Goal: Browse casually: Explore the website without a specific task or goal

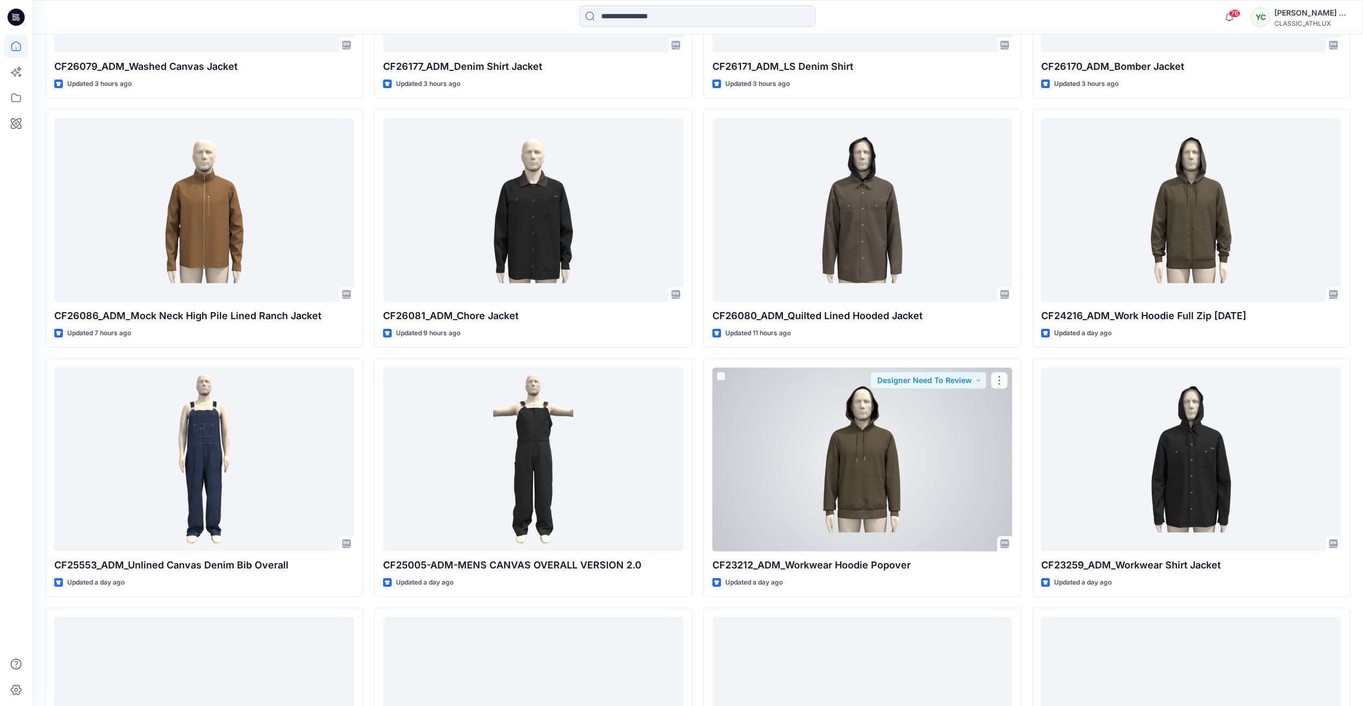
scroll to position [859, 0]
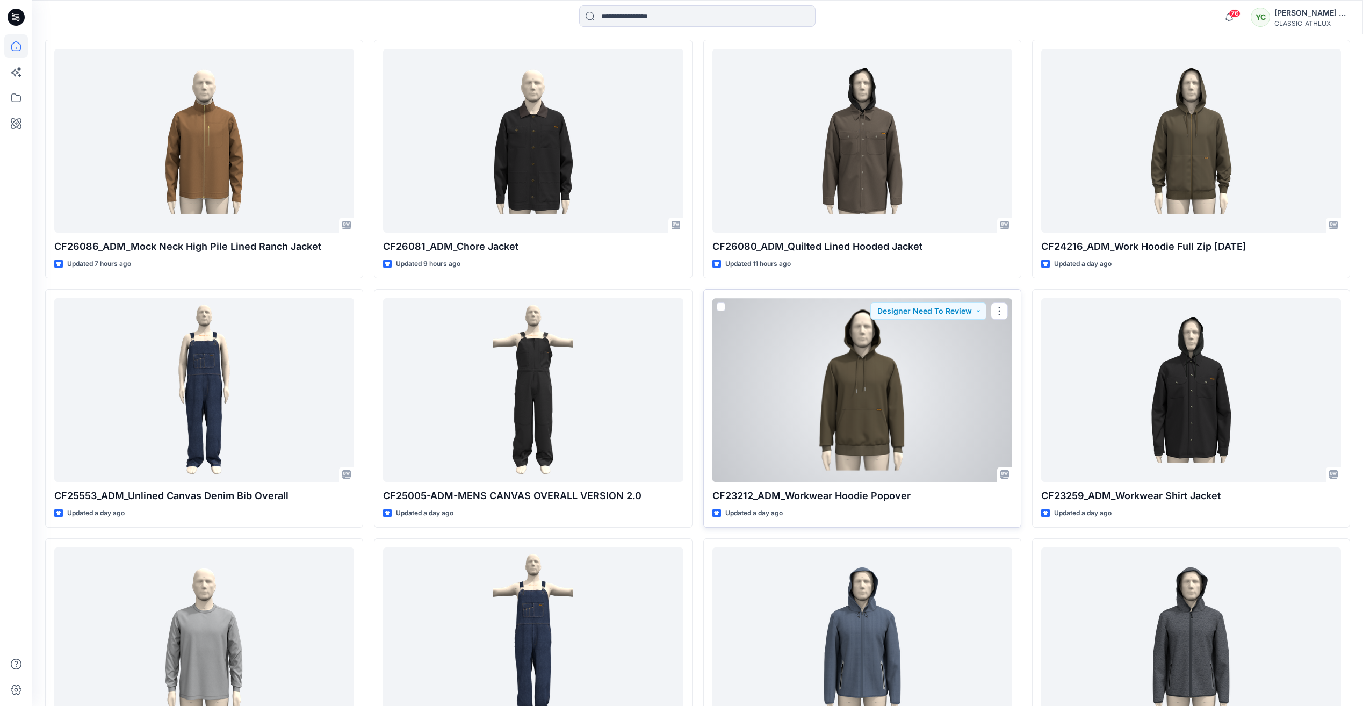
click at [796, 385] on div at bounding box center [862, 389] width 300 height 183
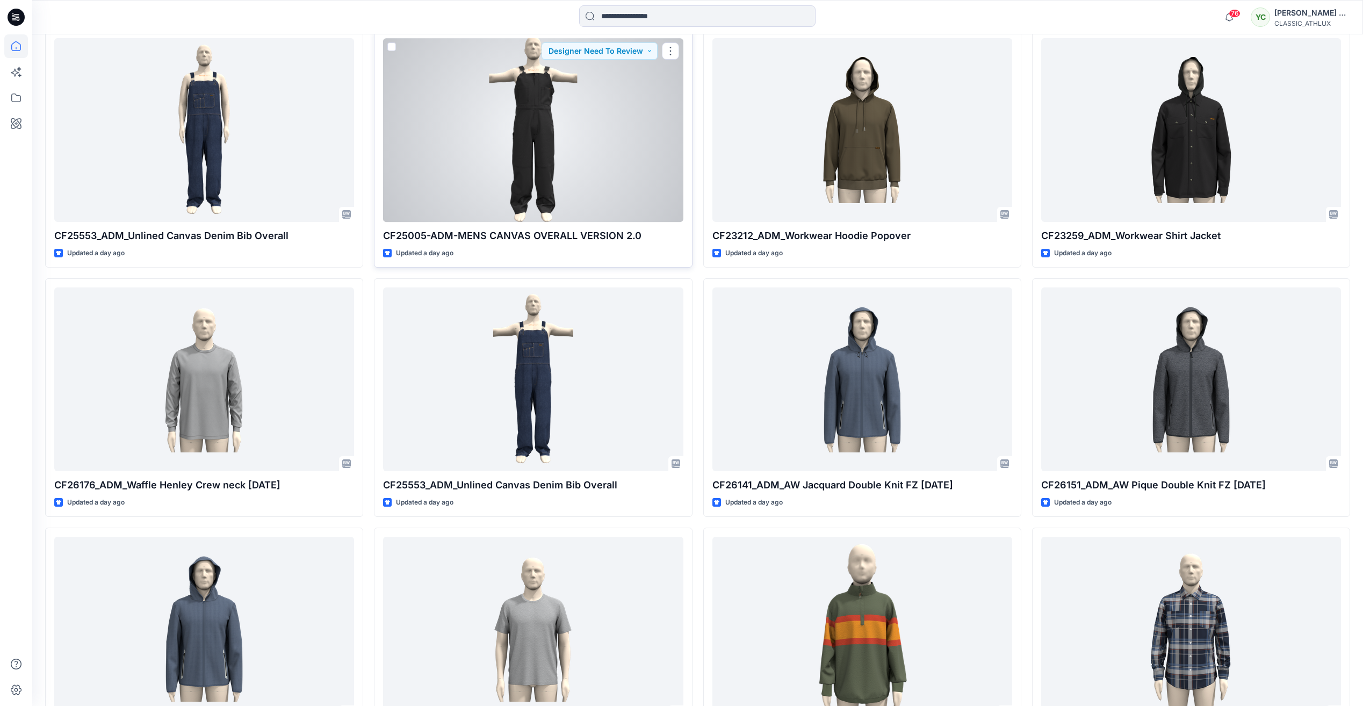
scroll to position [1182, 0]
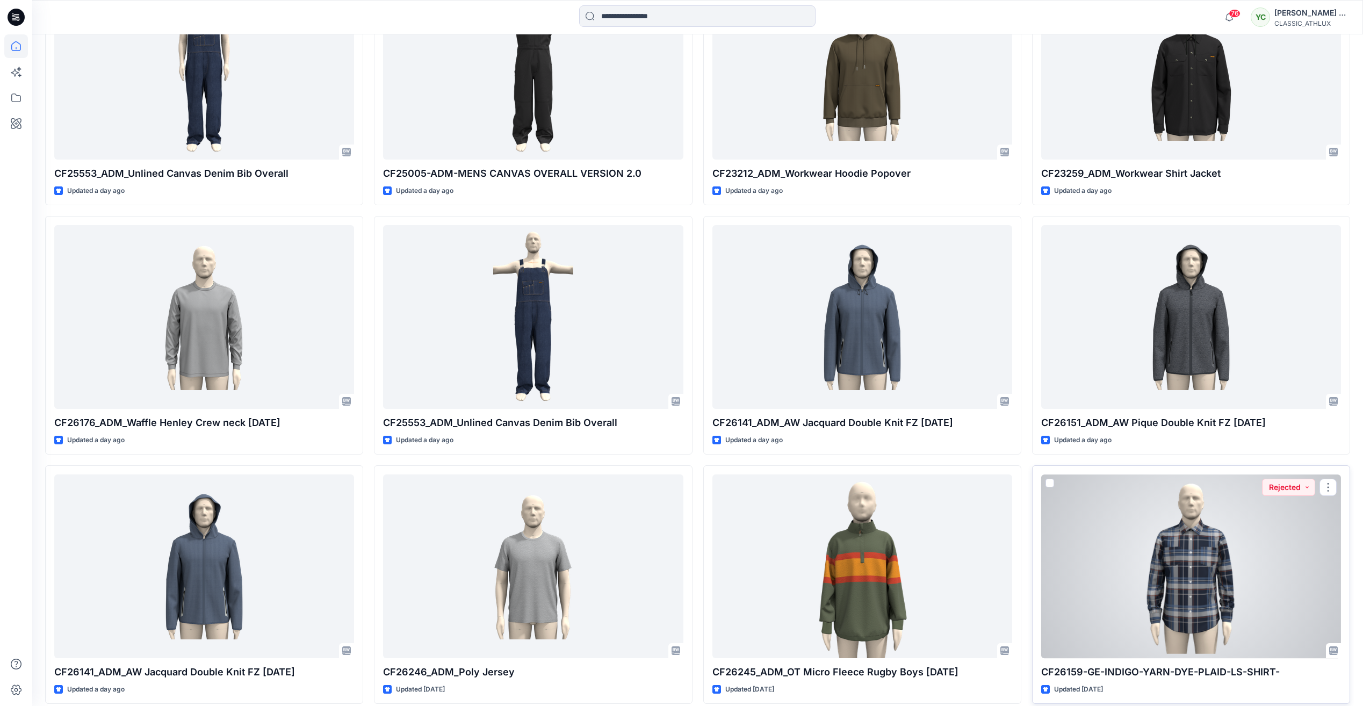
click at [1164, 583] on div at bounding box center [1191, 565] width 300 height 183
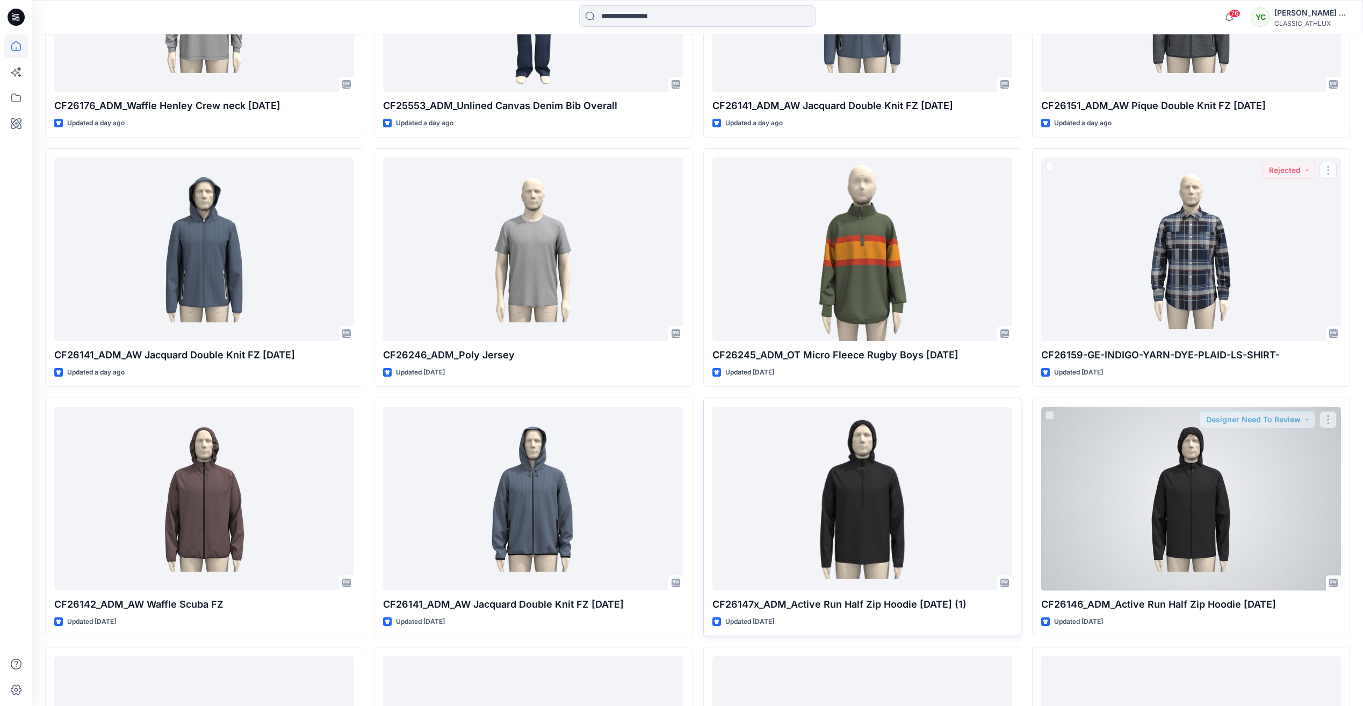
scroll to position [1500, 0]
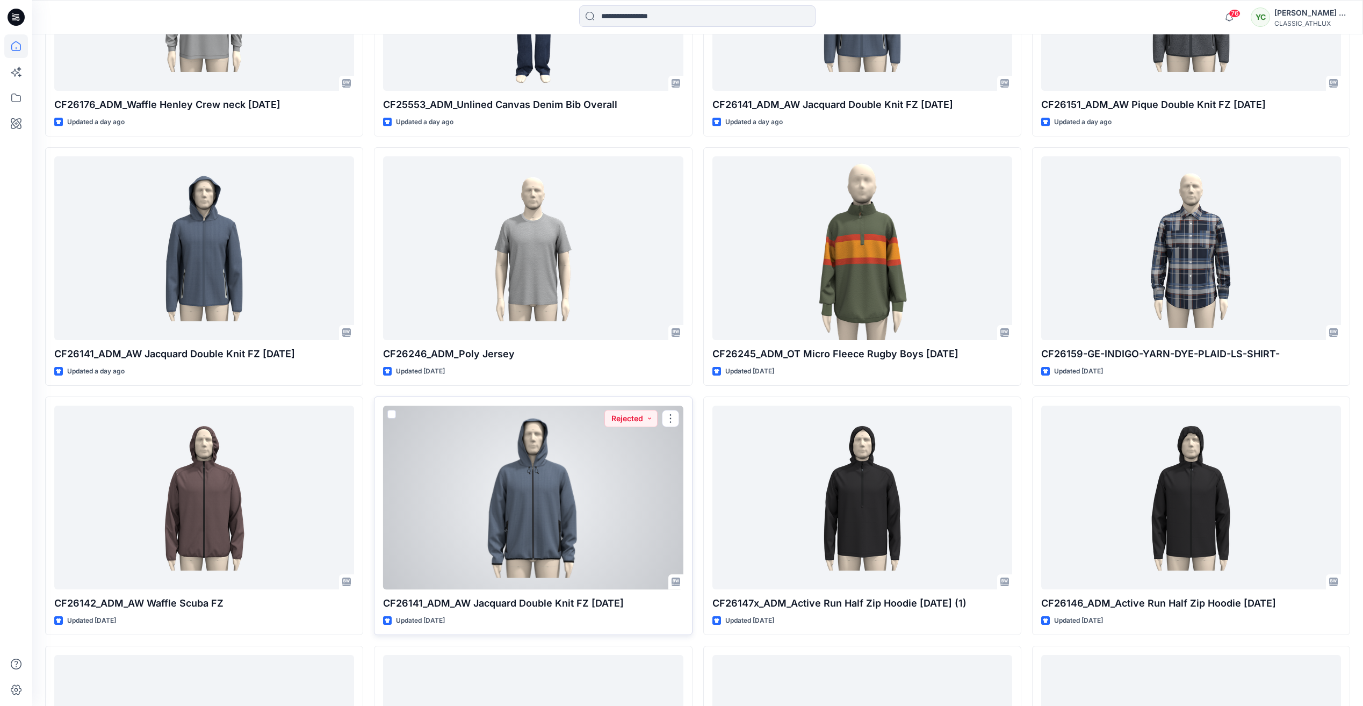
click at [509, 459] on div at bounding box center [533, 497] width 300 height 183
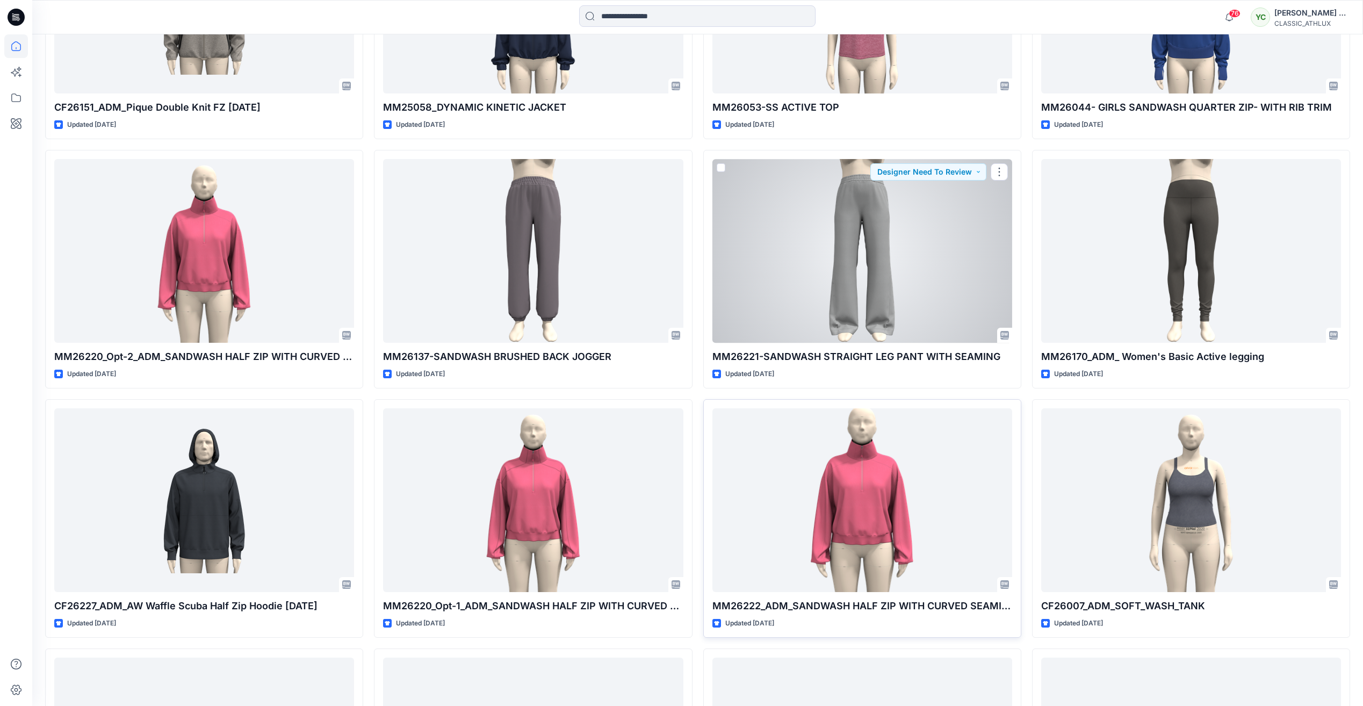
scroll to position [2248, 0]
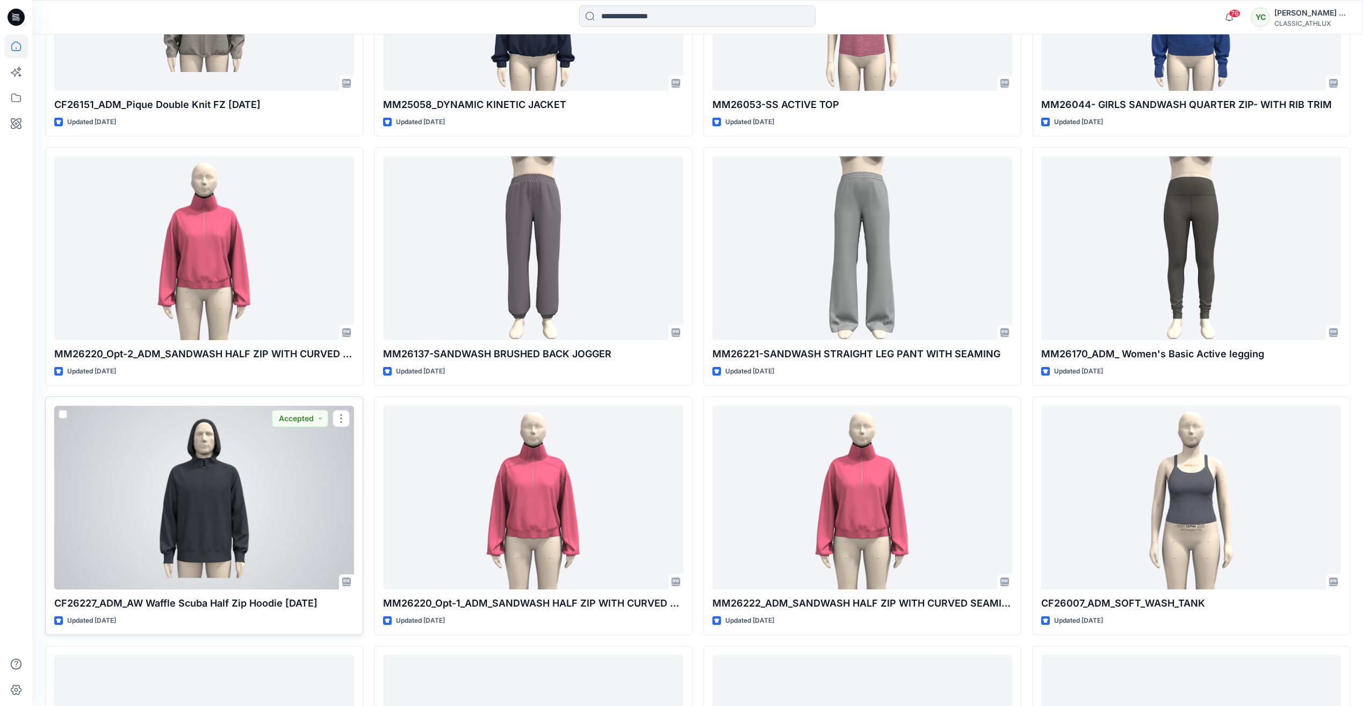
click at [262, 457] on div at bounding box center [204, 497] width 300 height 183
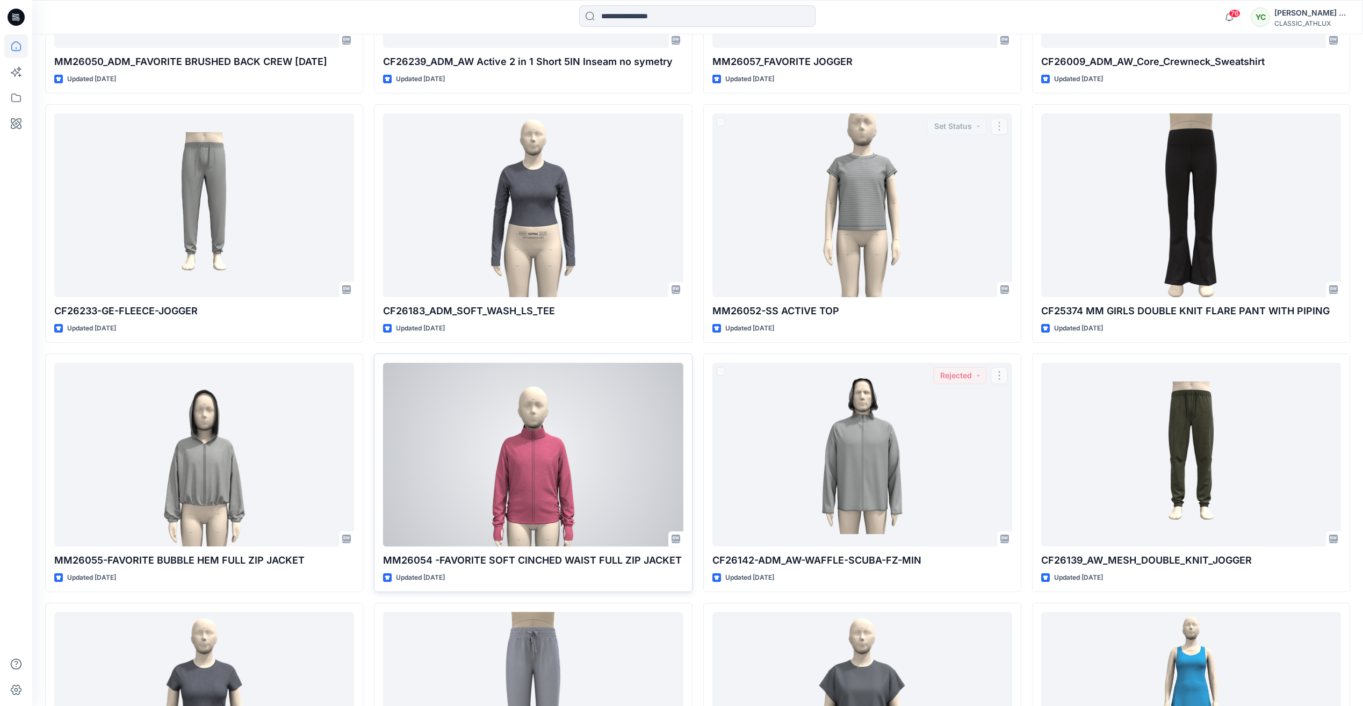
scroll to position [3318, 0]
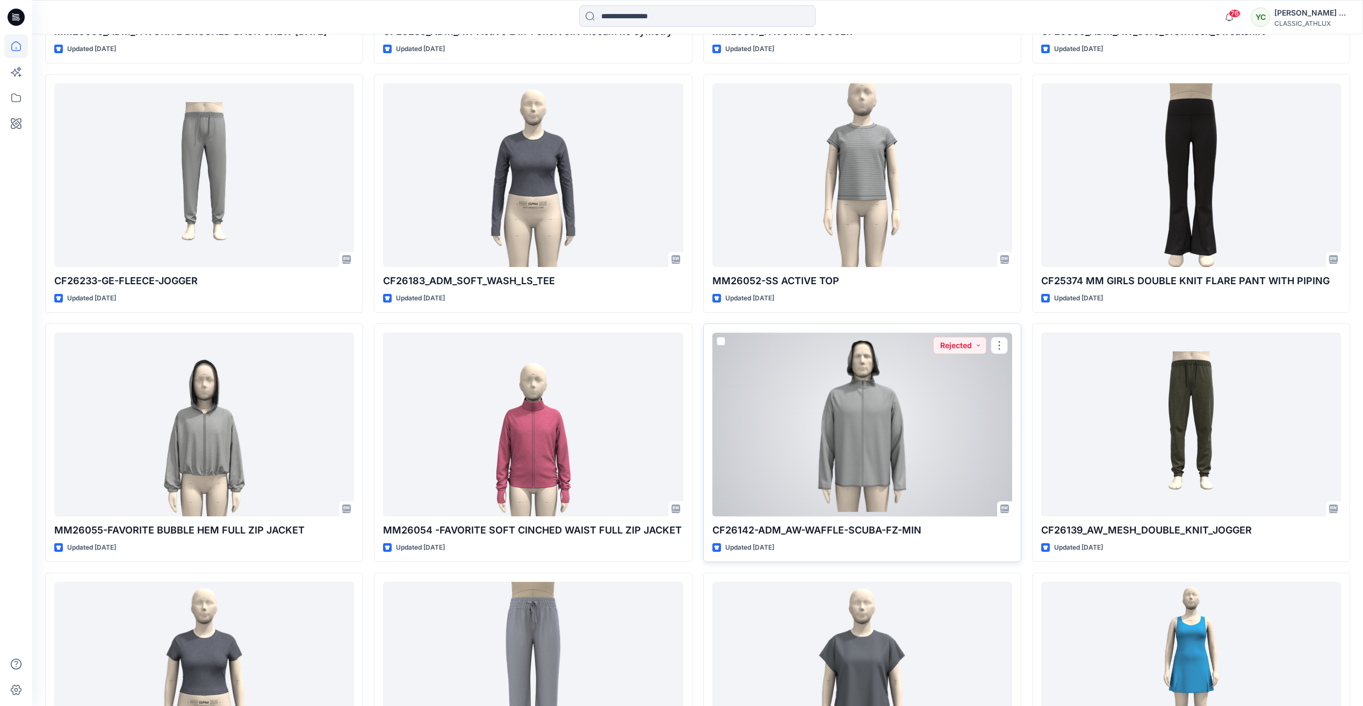
click at [928, 398] on div at bounding box center [862, 424] width 300 height 183
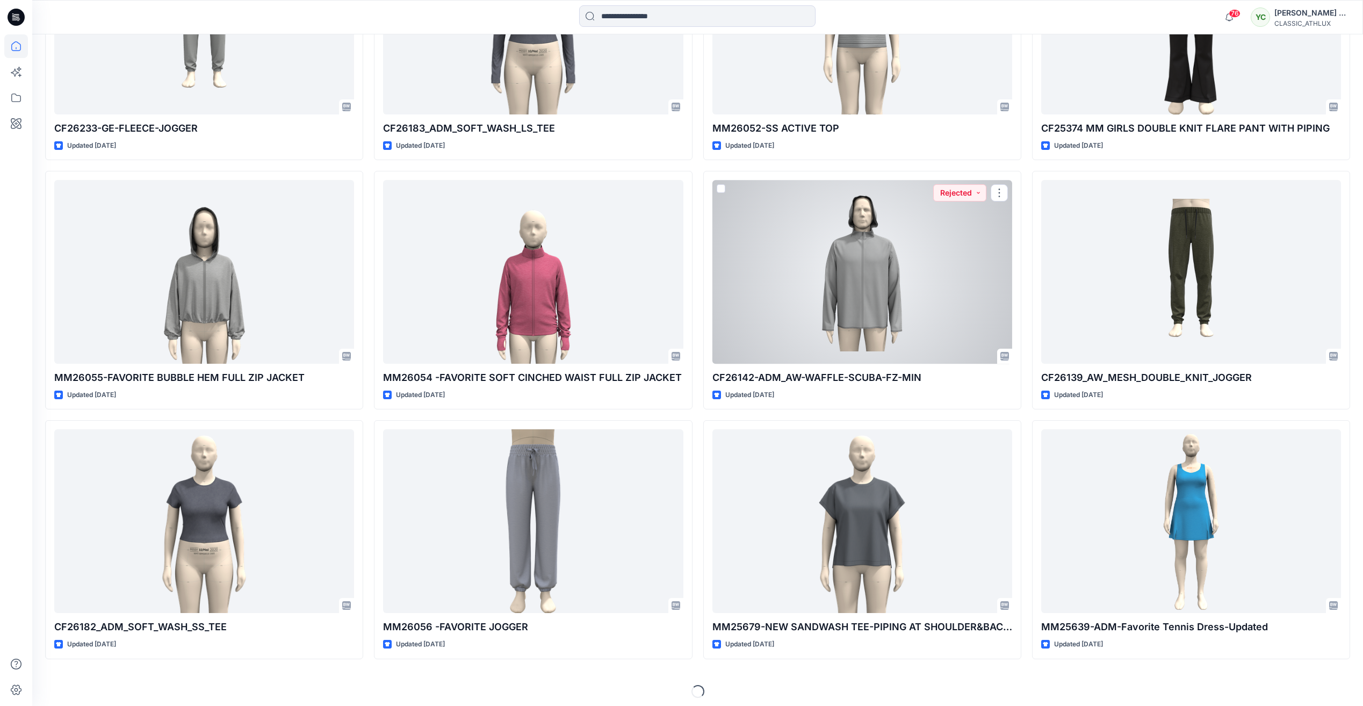
scroll to position [3475, 0]
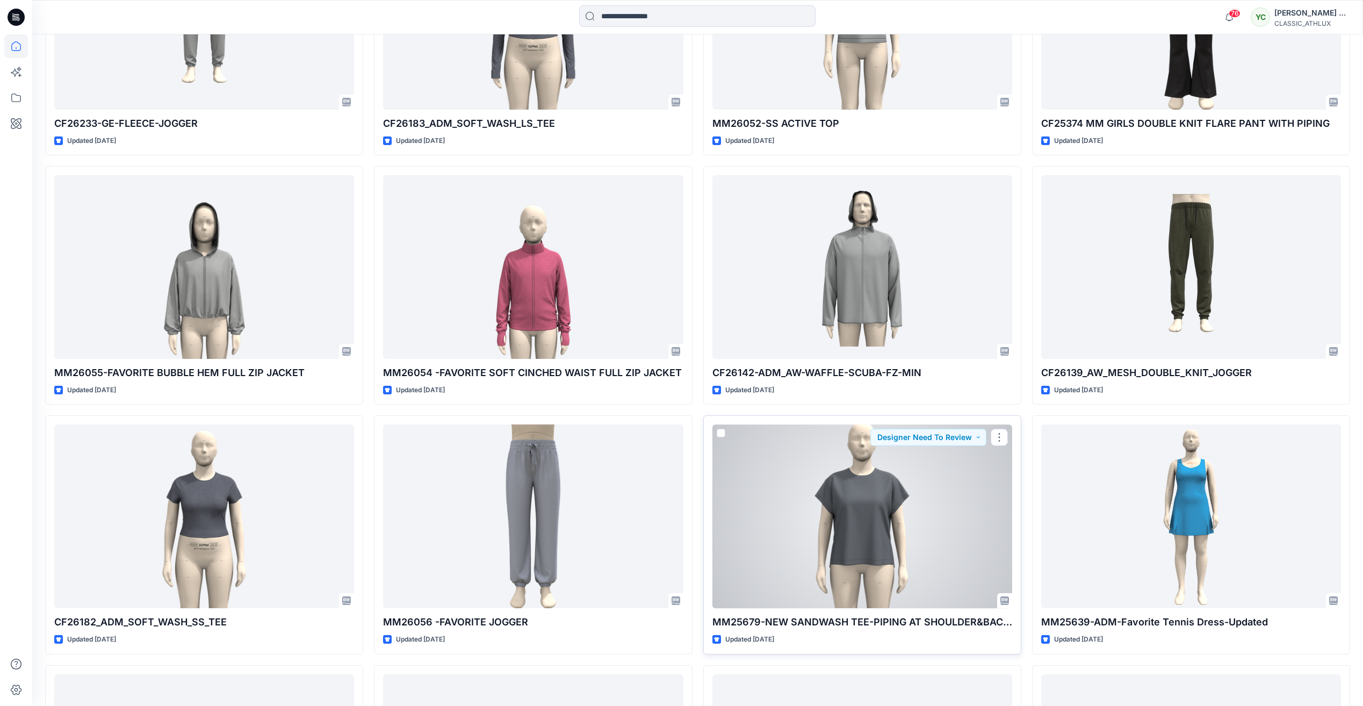
click at [869, 531] on div at bounding box center [862, 515] width 300 height 183
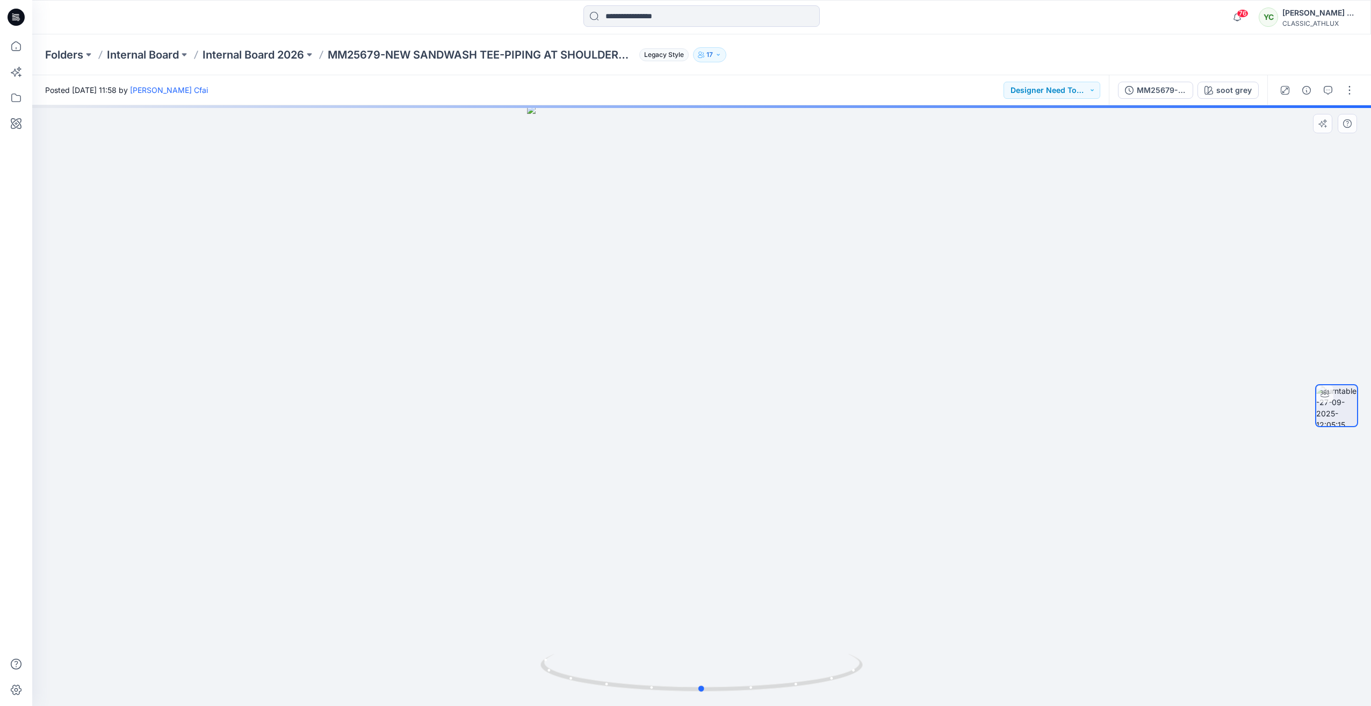
click at [957, 427] on div at bounding box center [701, 405] width 1339 height 601
drag, startPoint x: 705, startPoint y: 687, endPoint x: 700, endPoint y: 683, distance: 6.6
click at [703, 685] on icon at bounding box center [703, 674] width 325 height 40
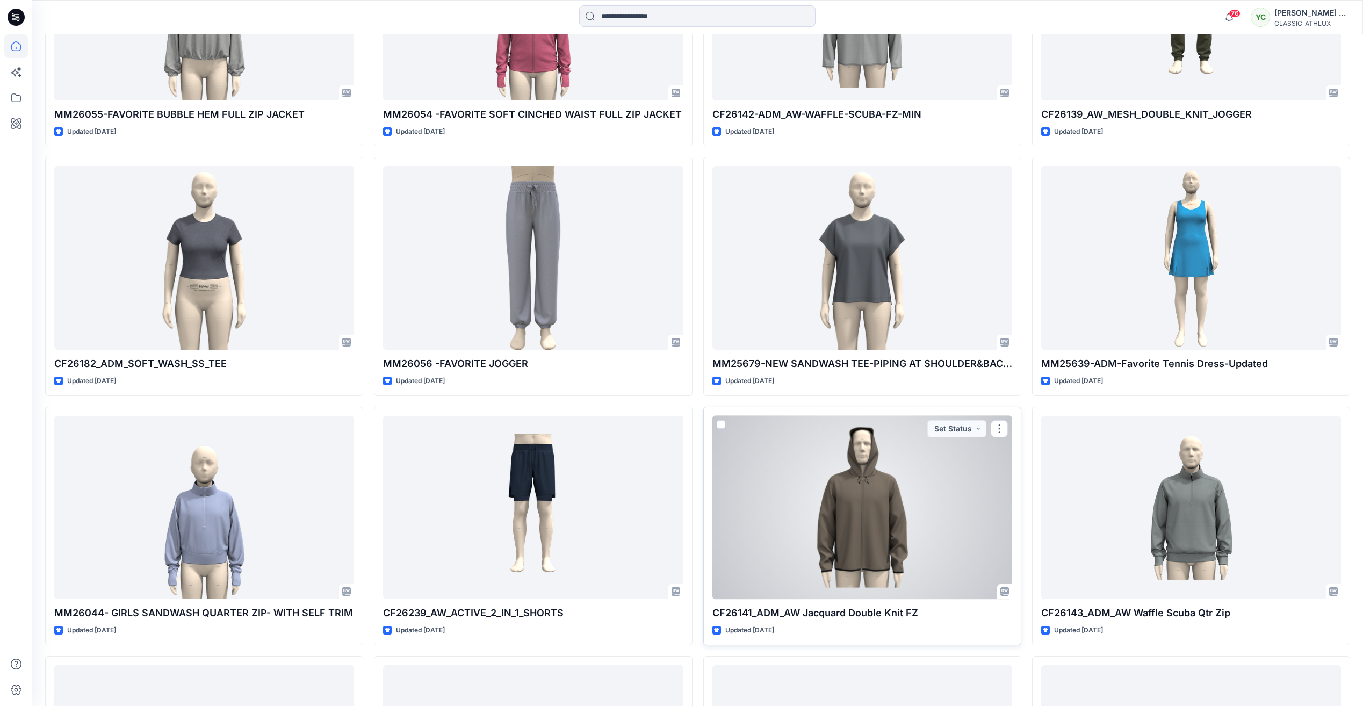
scroll to position [3851, 0]
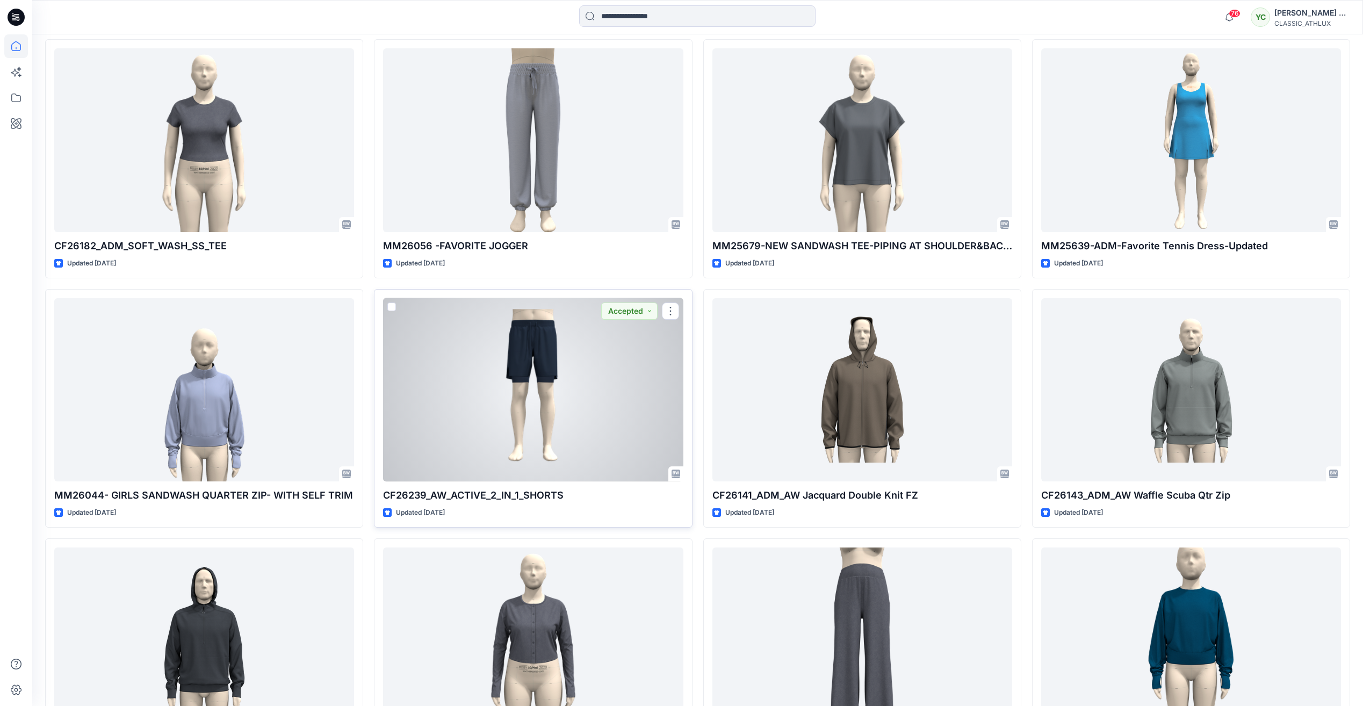
click at [534, 389] on div at bounding box center [533, 389] width 300 height 183
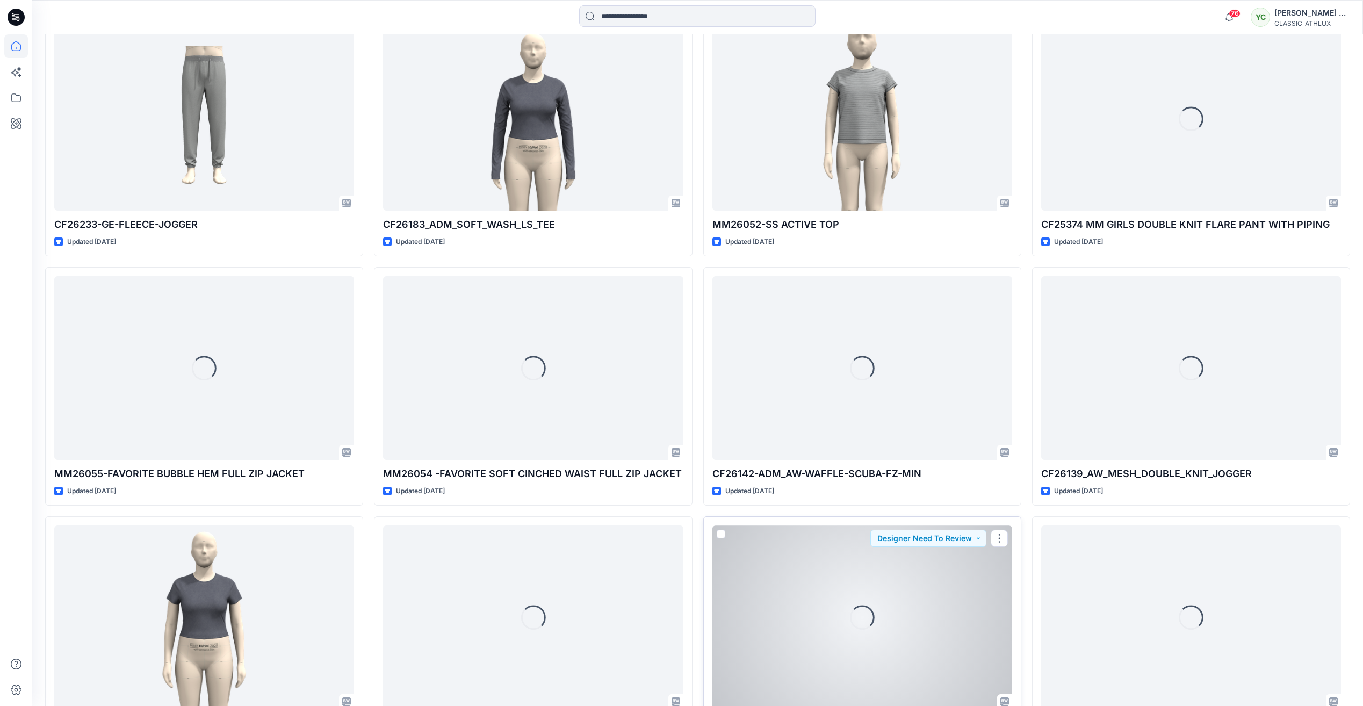
scroll to position [3260, 0]
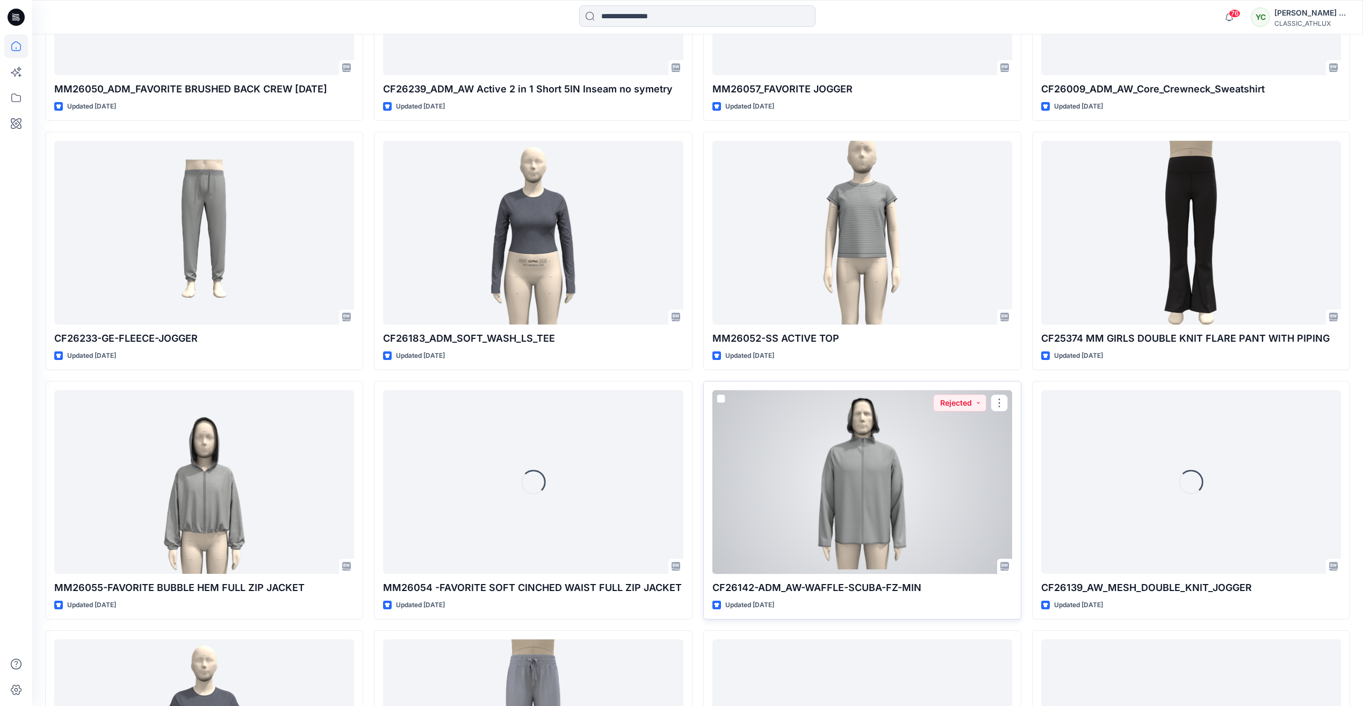
click at [866, 460] on div at bounding box center [862, 481] width 300 height 183
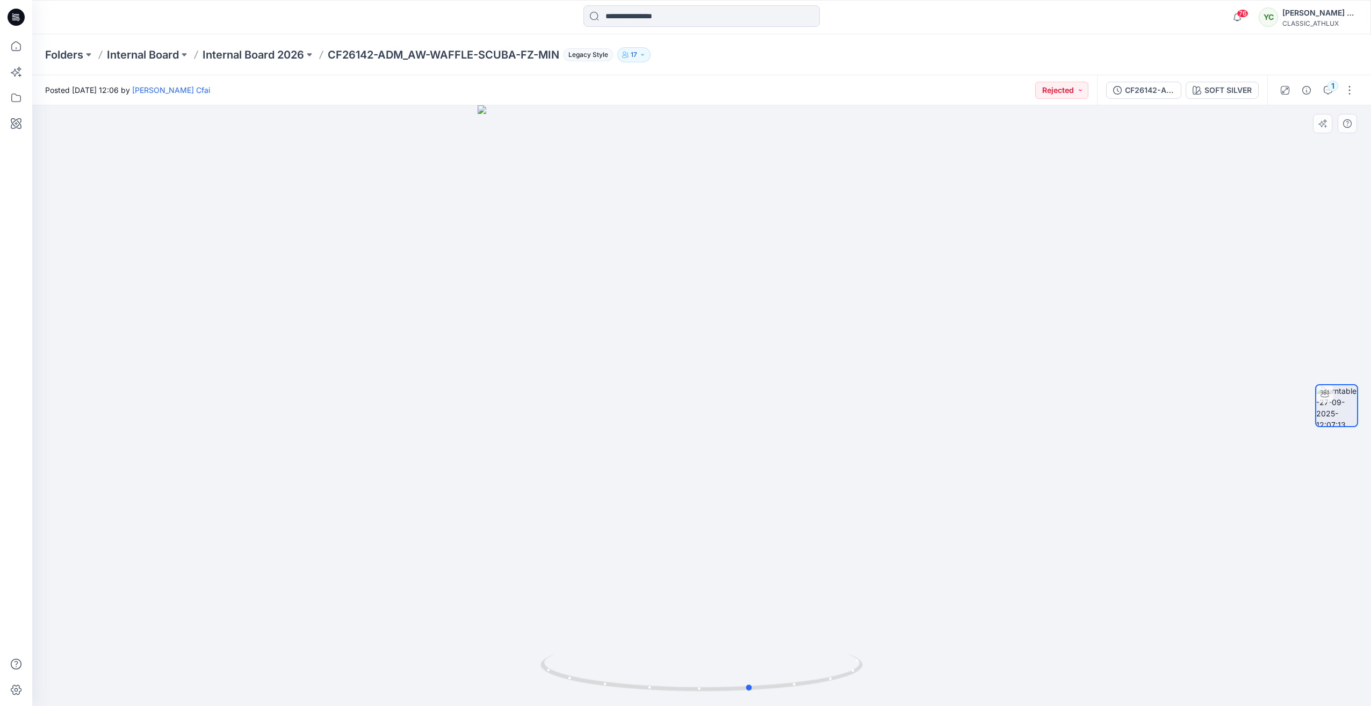
drag, startPoint x: 702, startPoint y: 691, endPoint x: 429, endPoint y: 667, distance: 274.0
click at [429, 667] on div at bounding box center [701, 405] width 1339 height 601
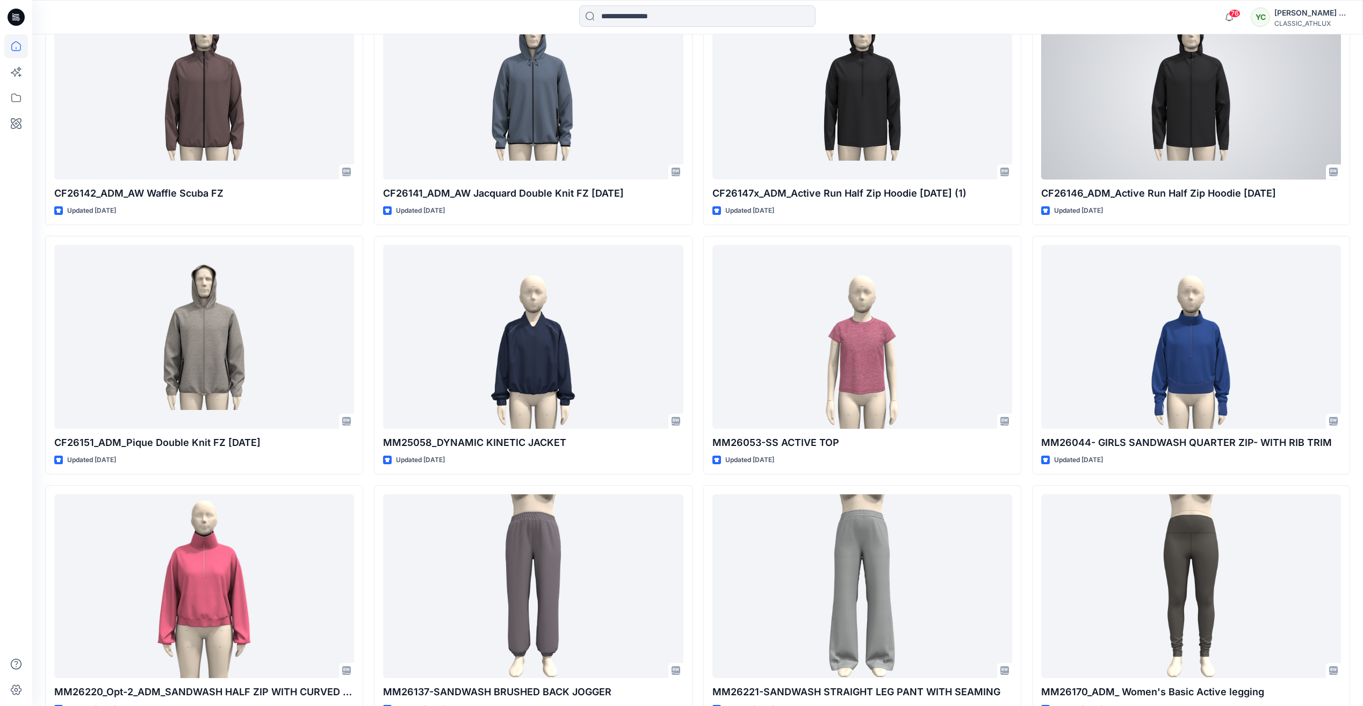
scroll to position [1648, 0]
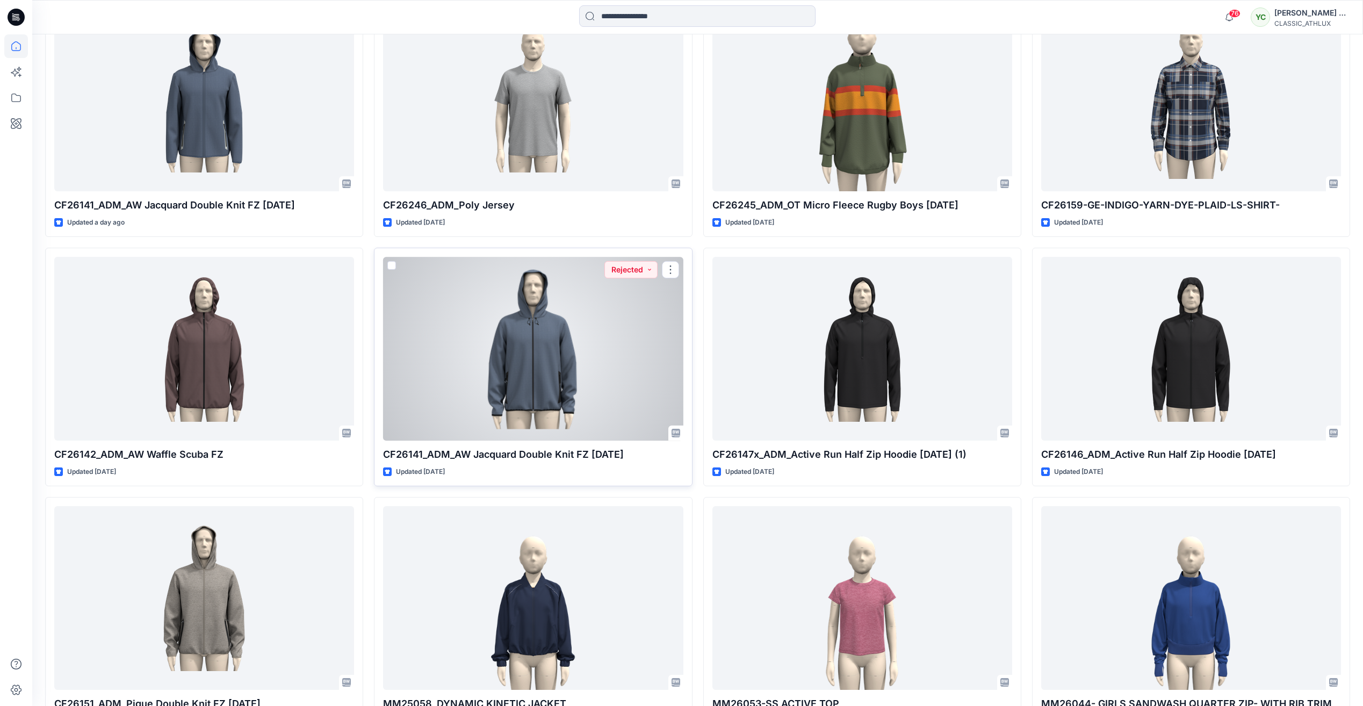
click at [519, 321] on div at bounding box center [533, 348] width 300 height 183
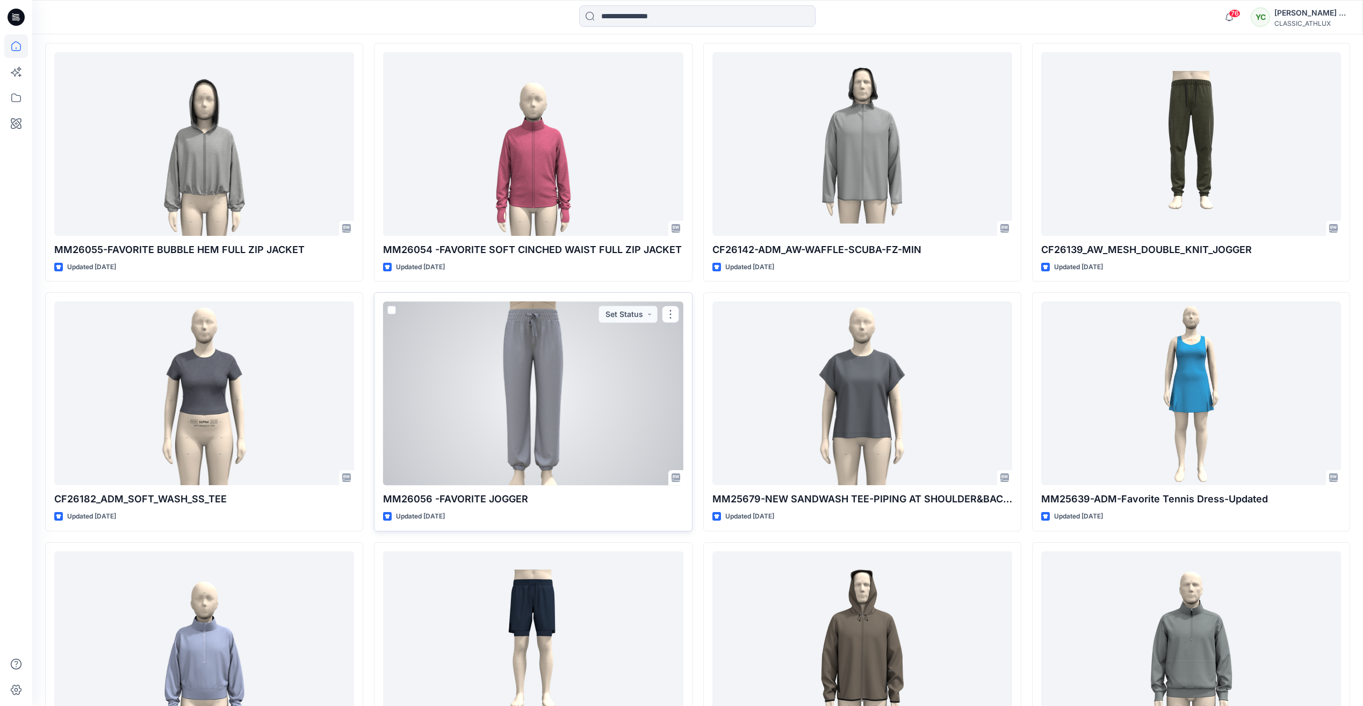
scroll to position [3744, 0]
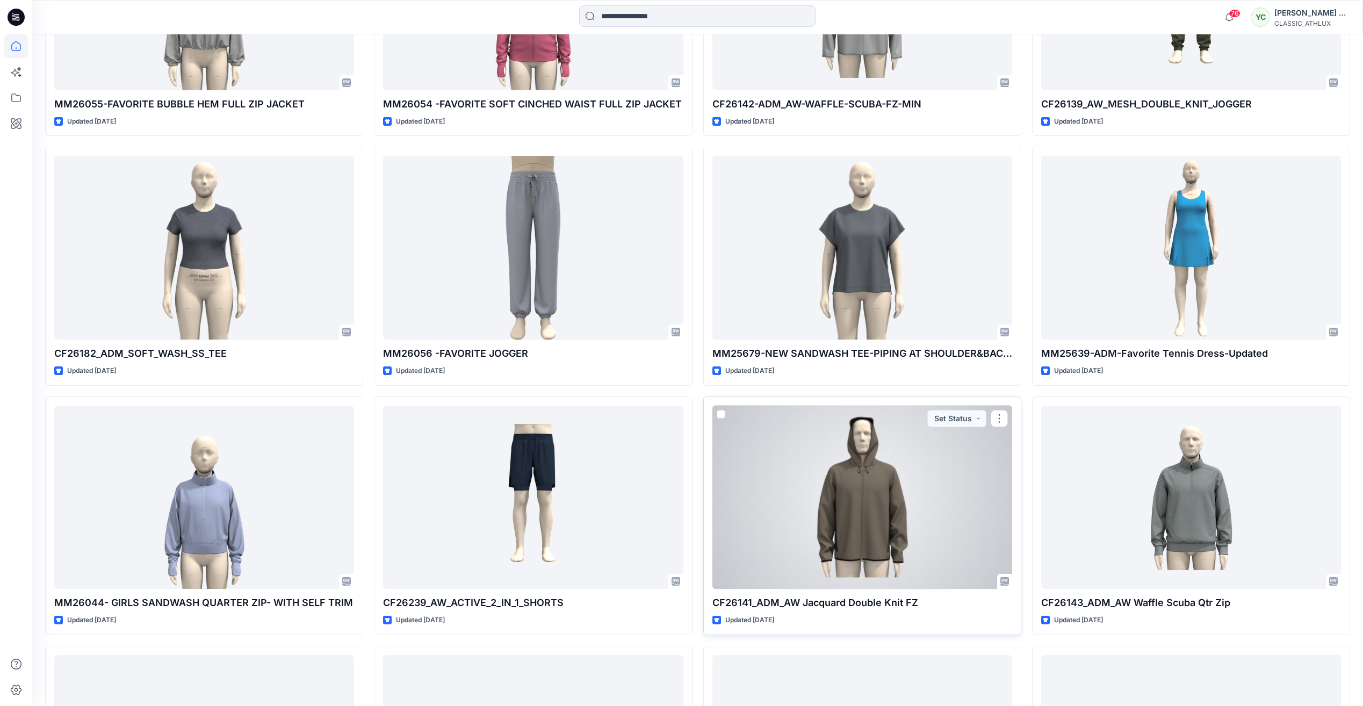
click at [813, 488] on div at bounding box center [862, 497] width 300 height 183
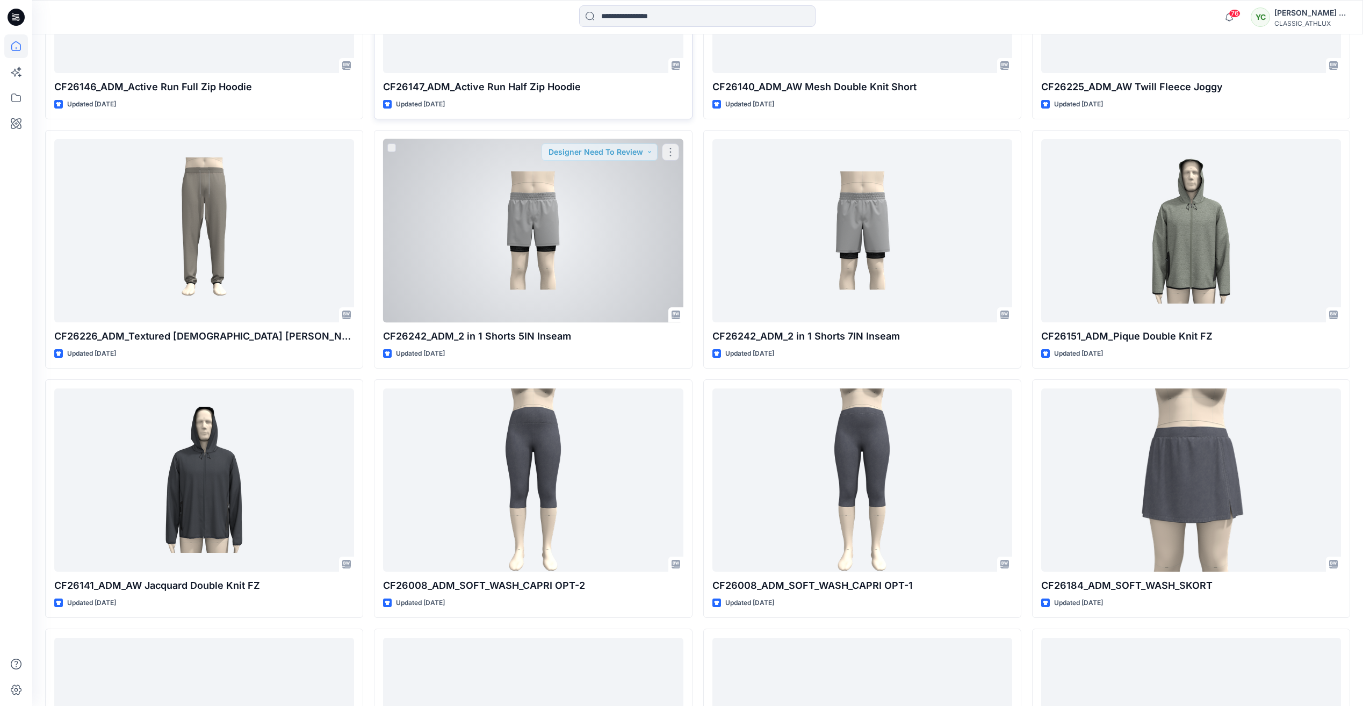
scroll to position [5025, 0]
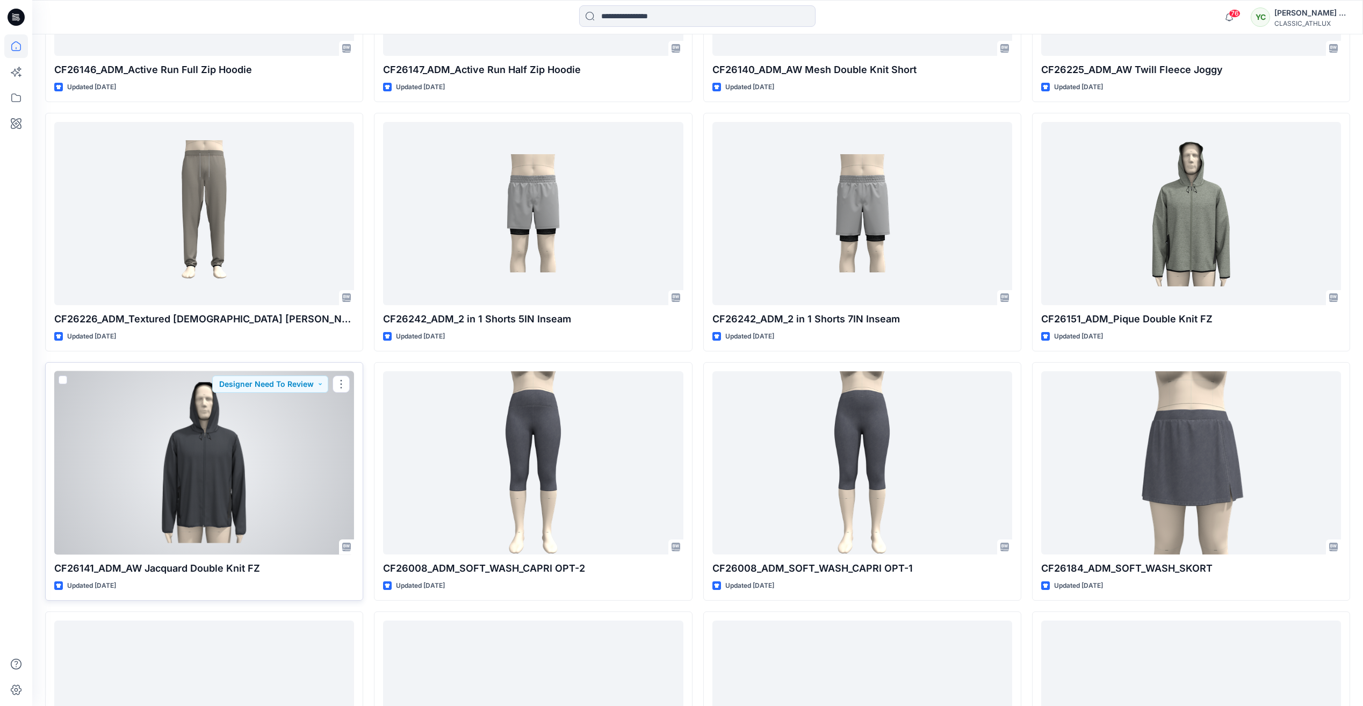
click at [256, 480] on div at bounding box center [204, 462] width 300 height 183
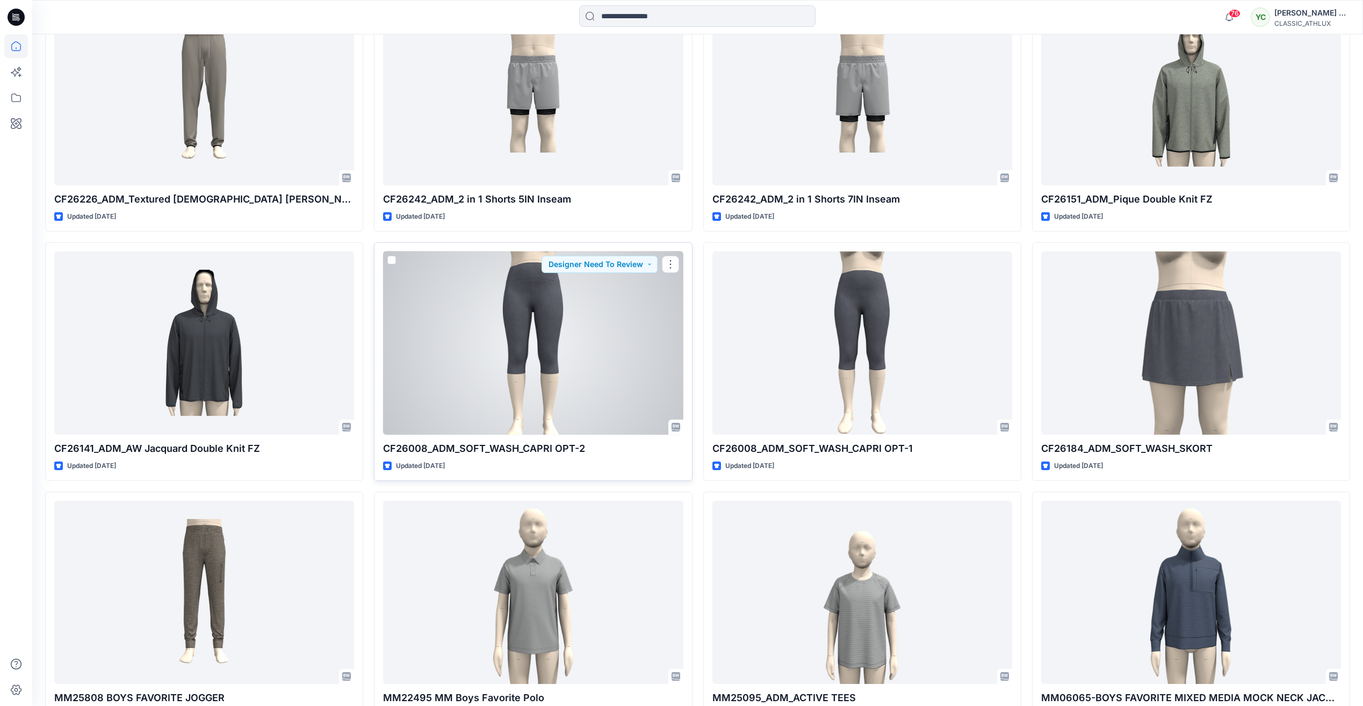
scroll to position [5186, 0]
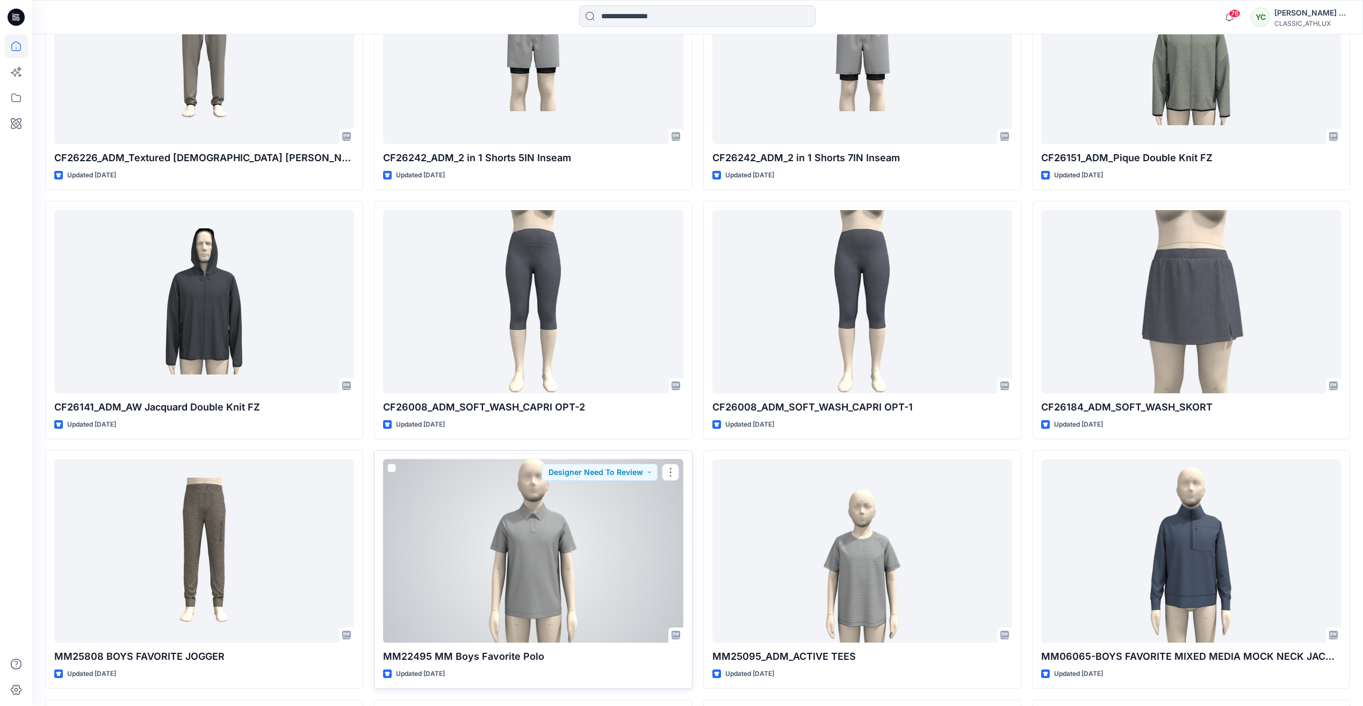
click at [568, 549] on div at bounding box center [533, 550] width 300 height 183
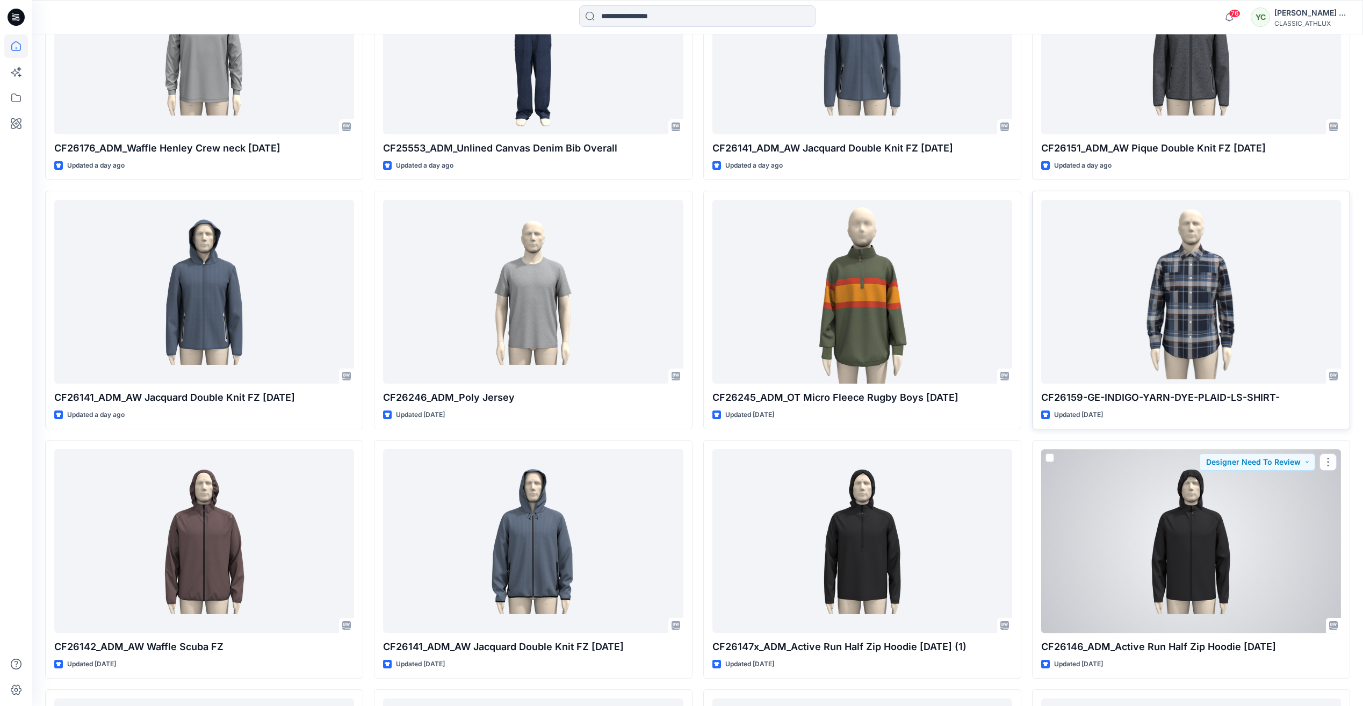
scroll to position [1397, 0]
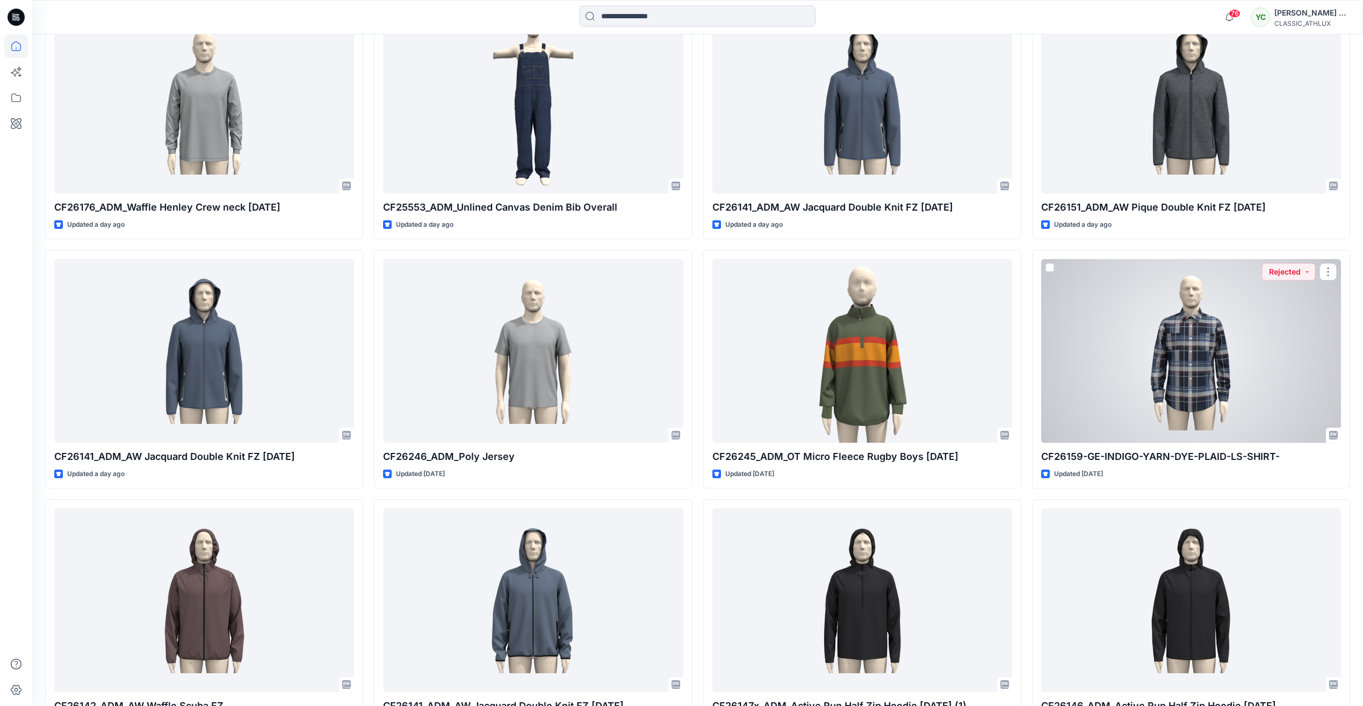
click at [1234, 398] on div at bounding box center [1191, 350] width 300 height 183
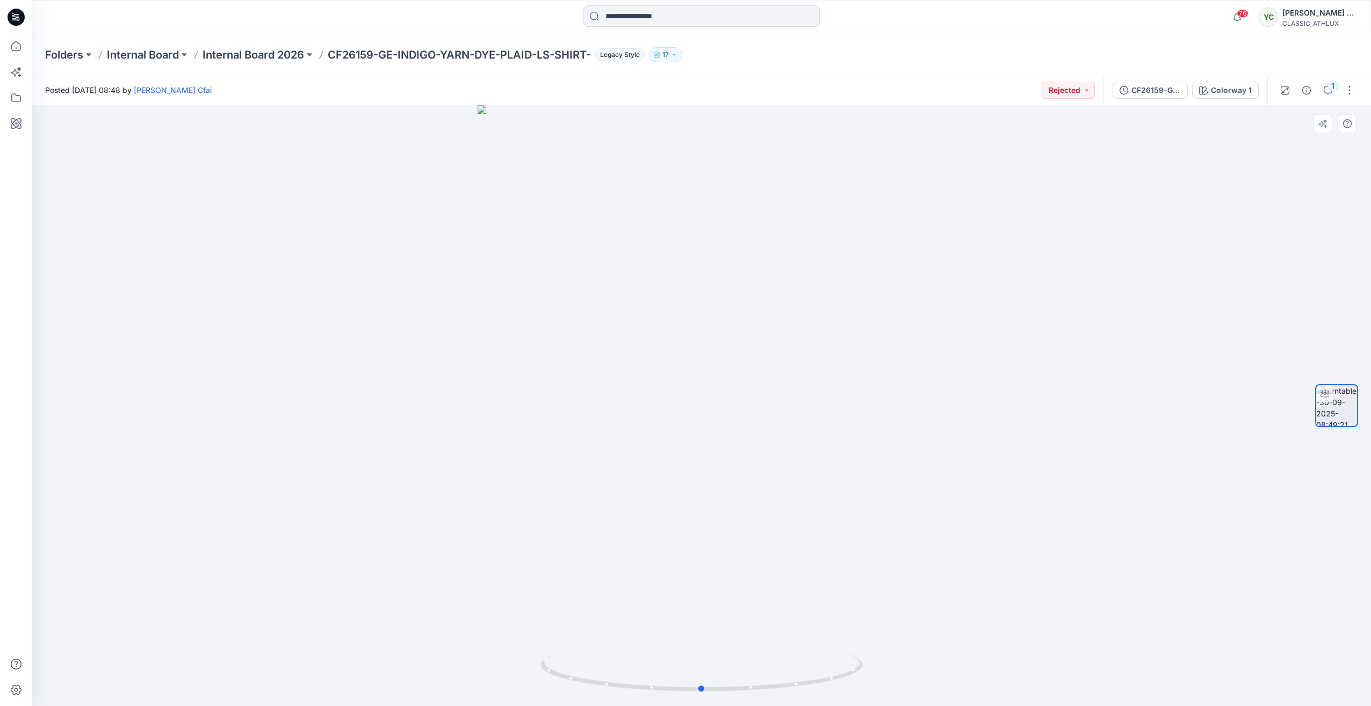
click at [922, 238] on div at bounding box center [701, 405] width 1339 height 601
click at [1326, 86] on icon "button" at bounding box center [1328, 90] width 9 height 9
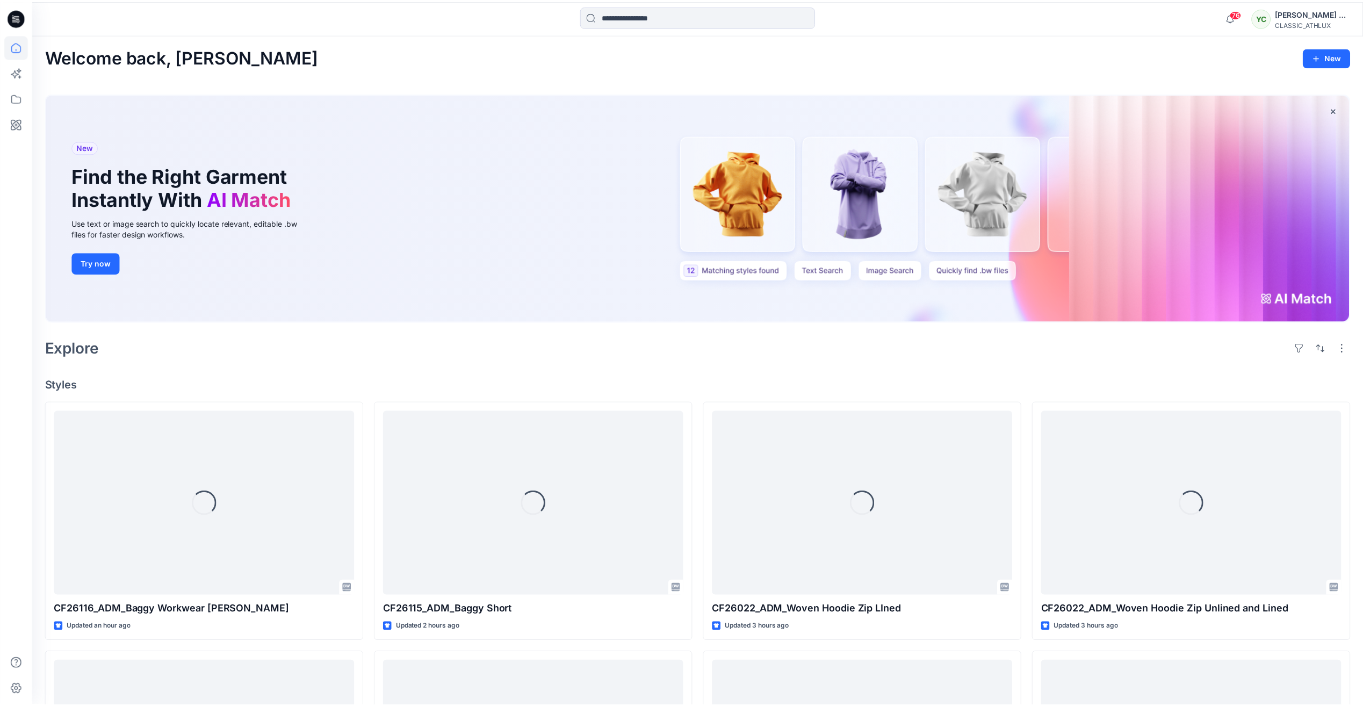
scroll to position [1397, 0]
